Goal: Find specific page/section: Find specific page/section

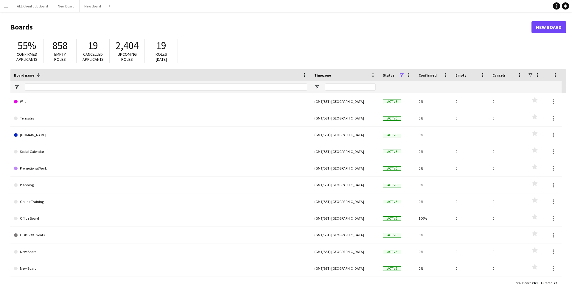
click at [6, 7] on app-icon "Menu" at bounding box center [6, 6] width 5 height 5
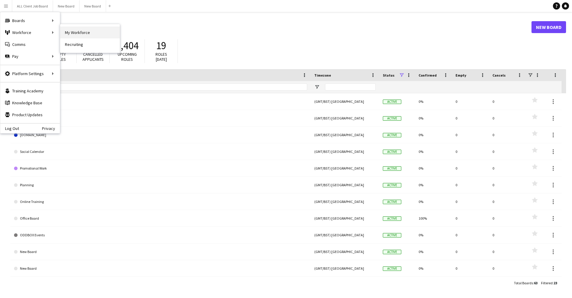
click at [85, 32] on link "My Workforce" at bounding box center [90, 32] width 60 height 12
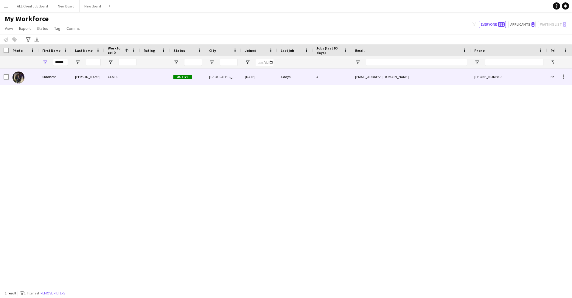
click at [60, 77] on div "Siddhesh" at bounding box center [55, 76] width 33 height 16
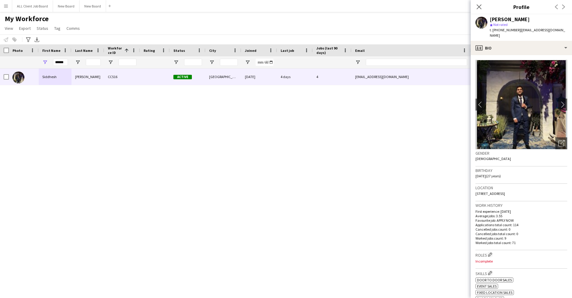
click at [326, 7] on app-navbar "Menu Boards Boards Boards All jobs Status Workforce Workforce My Workforce Recr…" at bounding box center [286, 6] width 572 height 12
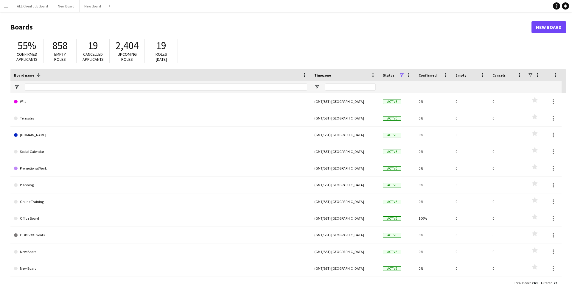
click at [10, 4] on button "Menu" at bounding box center [6, 6] width 12 height 12
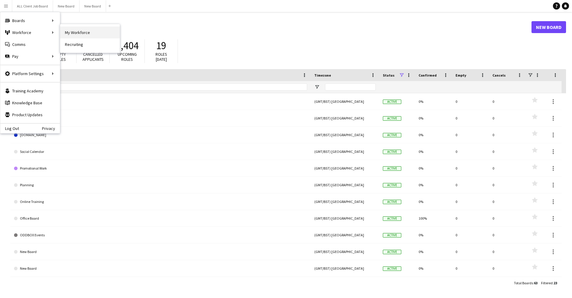
click at [88, 32] on link "My Workforce" at bounding box center [90, 32] width 60 height 12
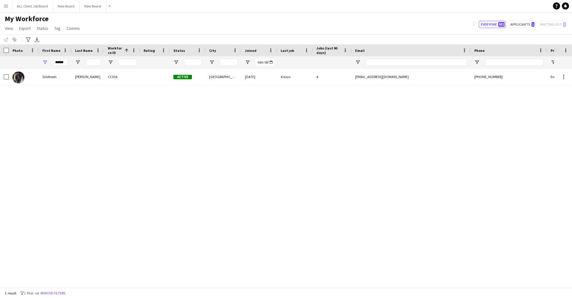
click at [47, 81] on div "Siddhesh" at bounding box center [55, 76] width 33 height 16
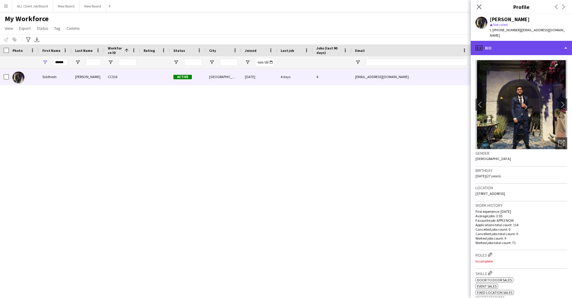
click at [562, 44] on div "profile Bio" at bounding box center [520, 48] width 101 height 14
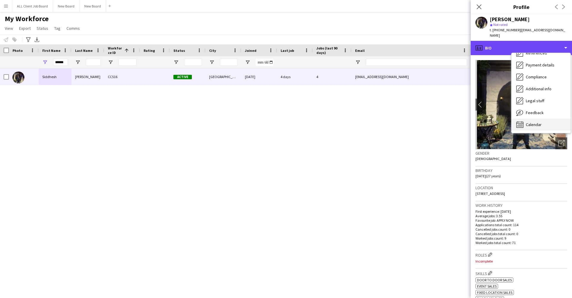
scroll to position [68, 0]
click at [551, 121] on div "Calendar Calendar" at bounding box center [540, 124] width 59 height 12
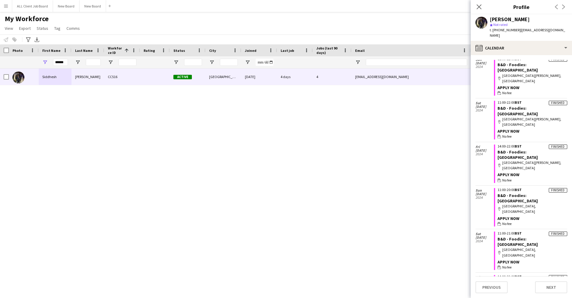
scroll to position [1234, 0]
click at [63, 54] on div "First Name" at bounding box center [55, 50] width 26 height 12
click at [63, 62] on input "******" at bounding box center [60, 62] width 15 height 7
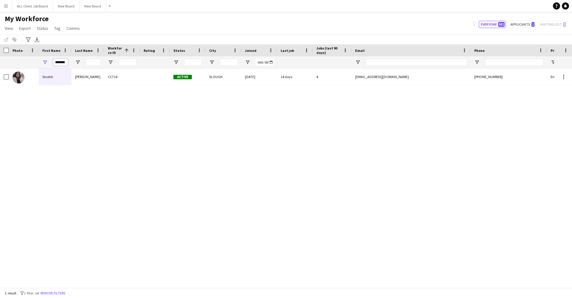
type input "*******"
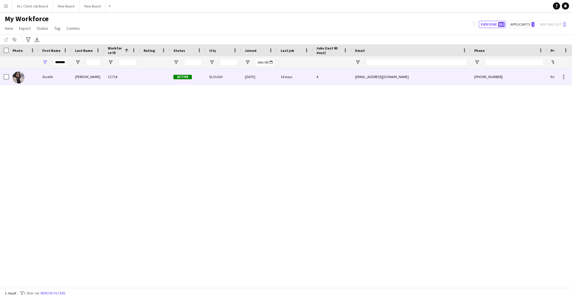
click at [57, 80] on div "Srushti" at bounding box center [55, 76] width 33 height 16
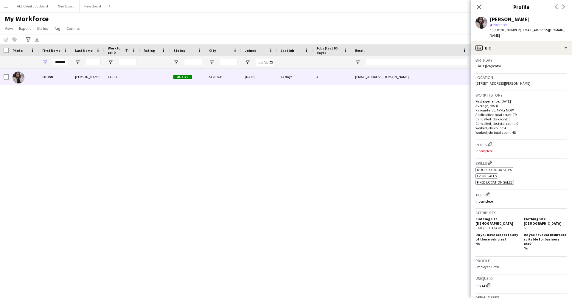
scroll to position [0, 0]
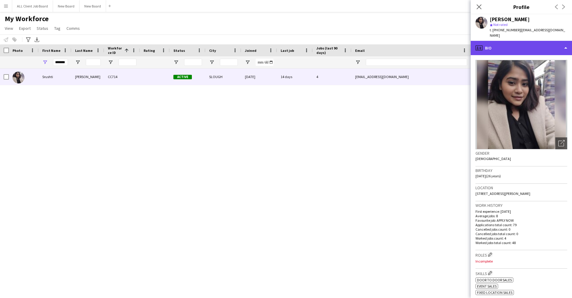
click at [559, 41] on div "profile Bio" at bounding box center [520, 48] width 101 height 14
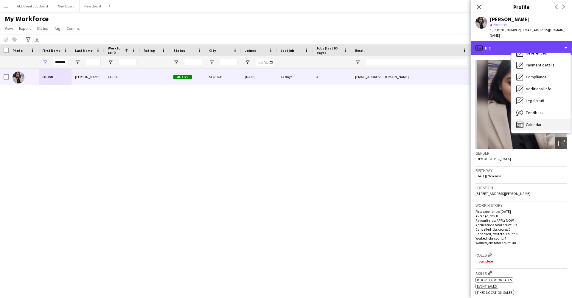
scroll to position [68, 0]
click at [541, 122] on span "Calendar" at bounding box center [533, 124] width 16 height 5
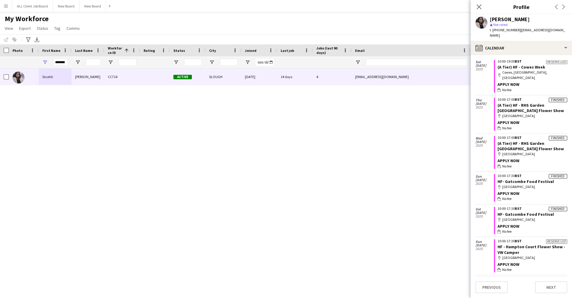
scroll to position [745, 0]
click at [196, 199] on div "Srushti Ghuge CC714 Active SLOUGH 05-02-2025 14 days 4 srushtighuge30@gmail.com…" at bounding box center [277, 177] width 554 height 219
click at [329, 1] on app-navbar "Menu Boards Boards Boards All jobs Status Workforce Workforce My Workforce Recr…" at bounding box center [286, 6] width 572 height 12
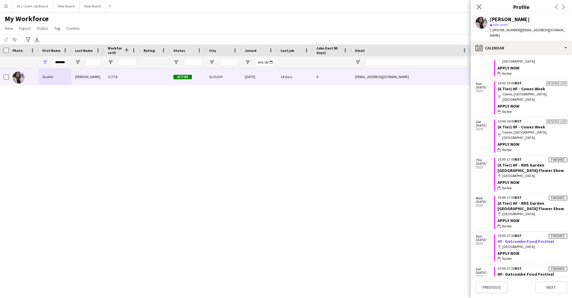
scroll to position [682, 0]
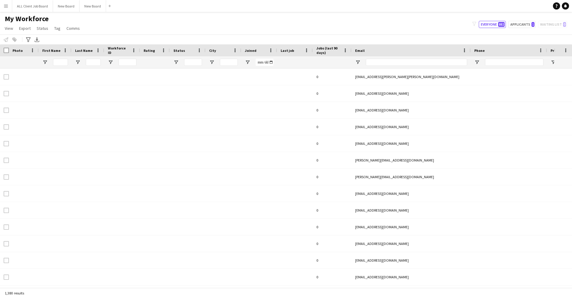
type input "*******"
